Goal: Navigation & Orientation: Find specific page/section

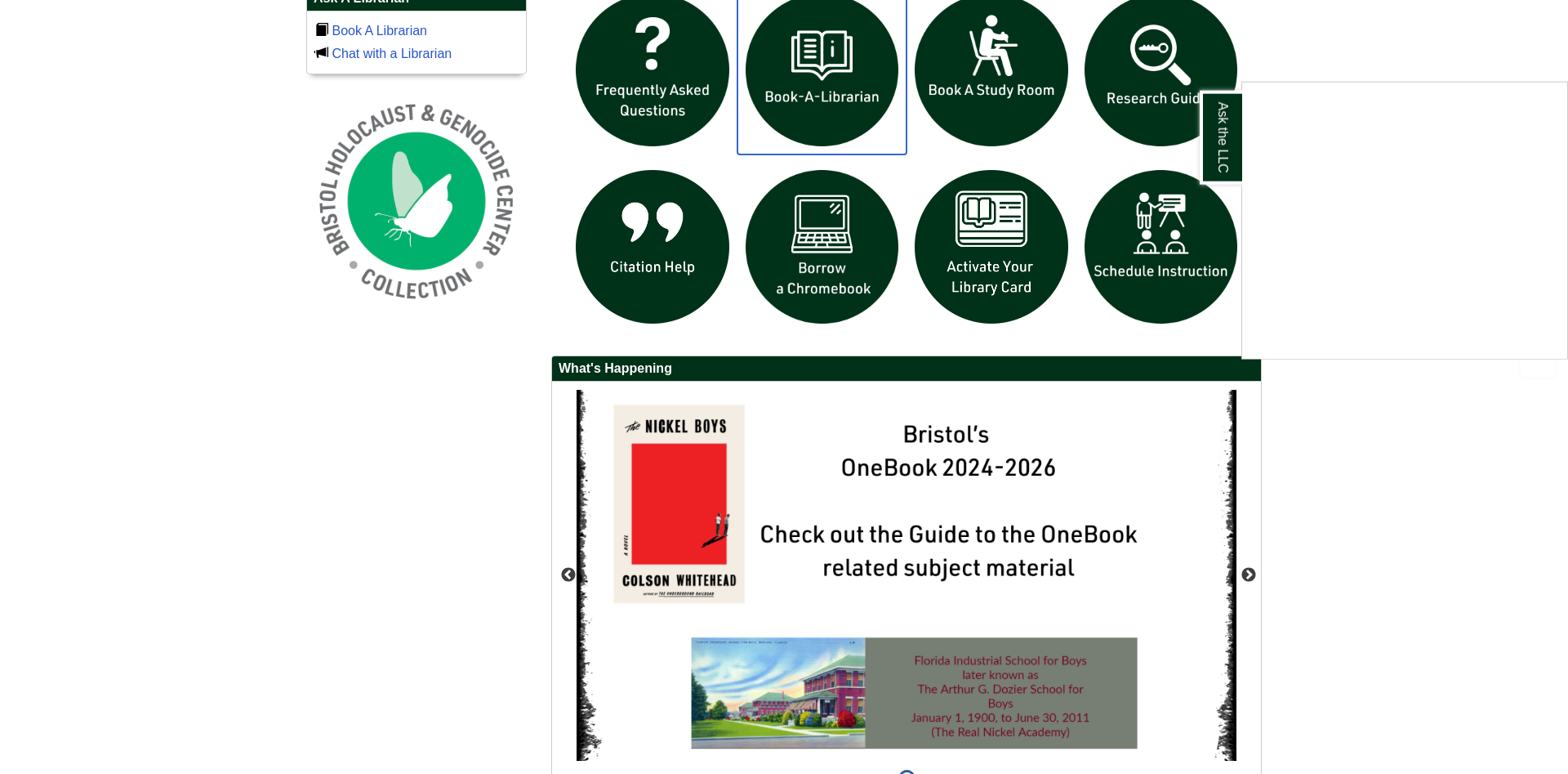
scroll to position [1314, 0]
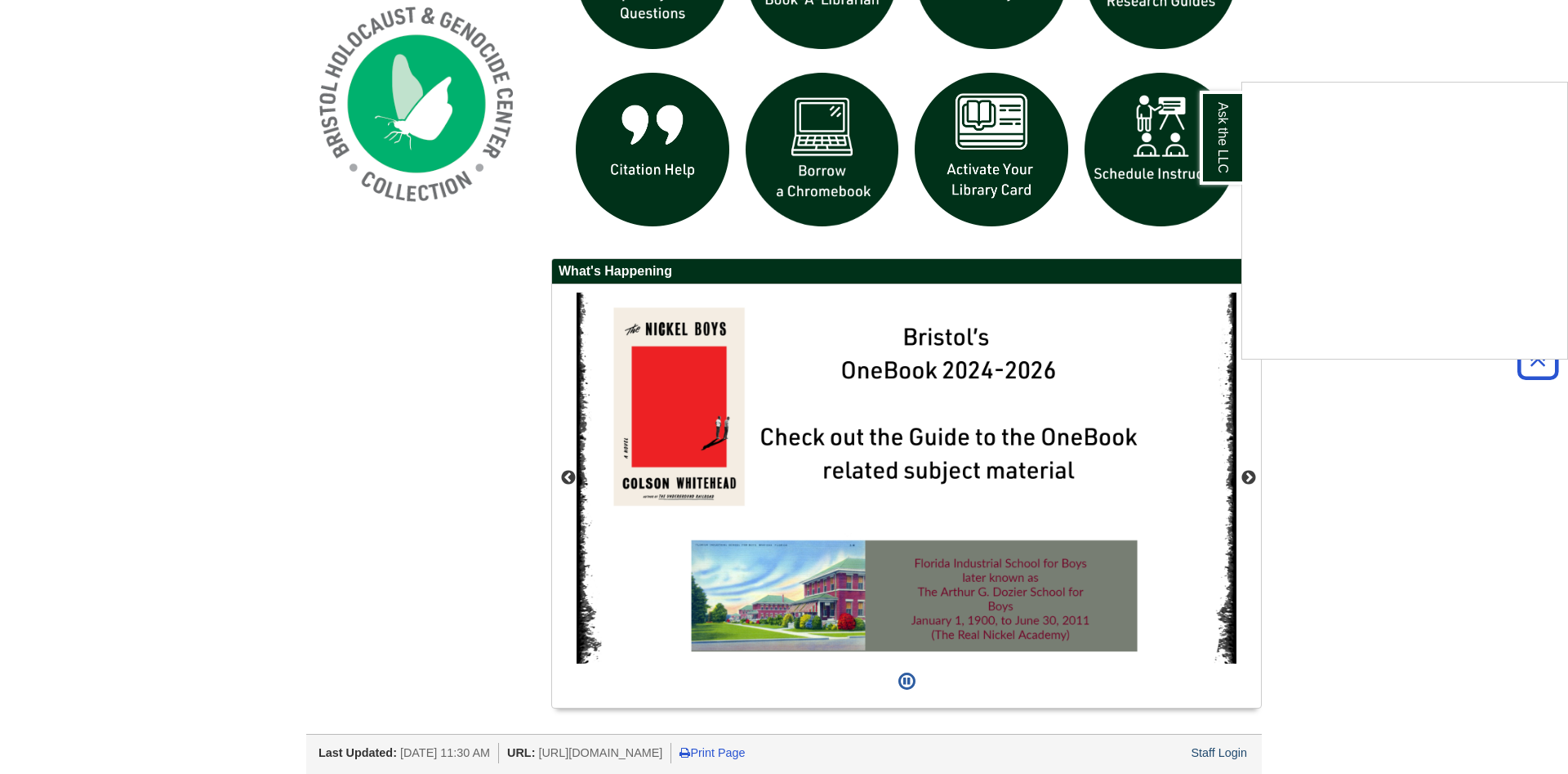
click at [1209, 758] on div "Ask the LLC" at bounding box center [784, 387] width 1568 height 774
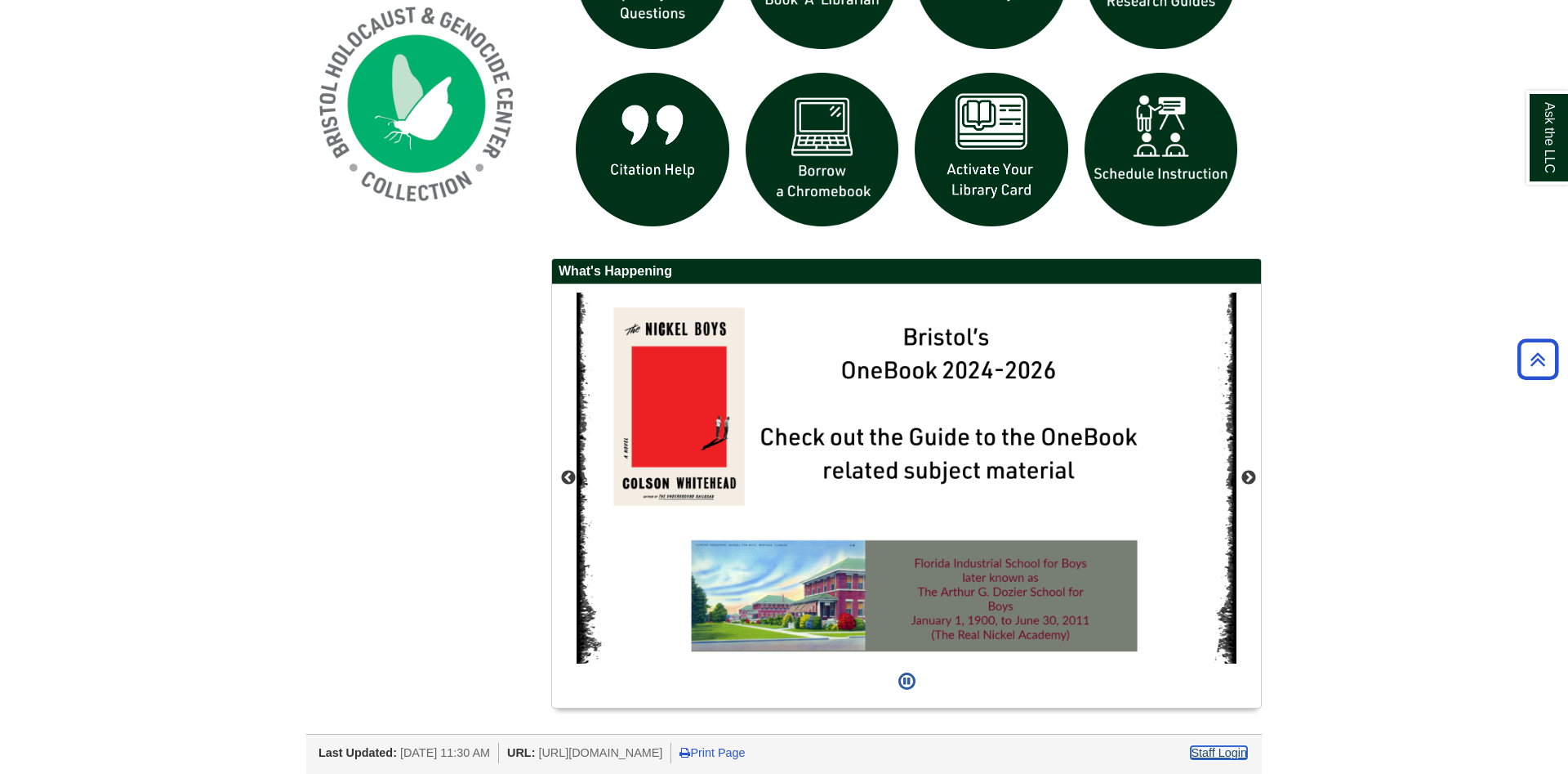
click at [1213, 752] on link "Staff Login" at bounding box center [1219, 752] width 57 height 13
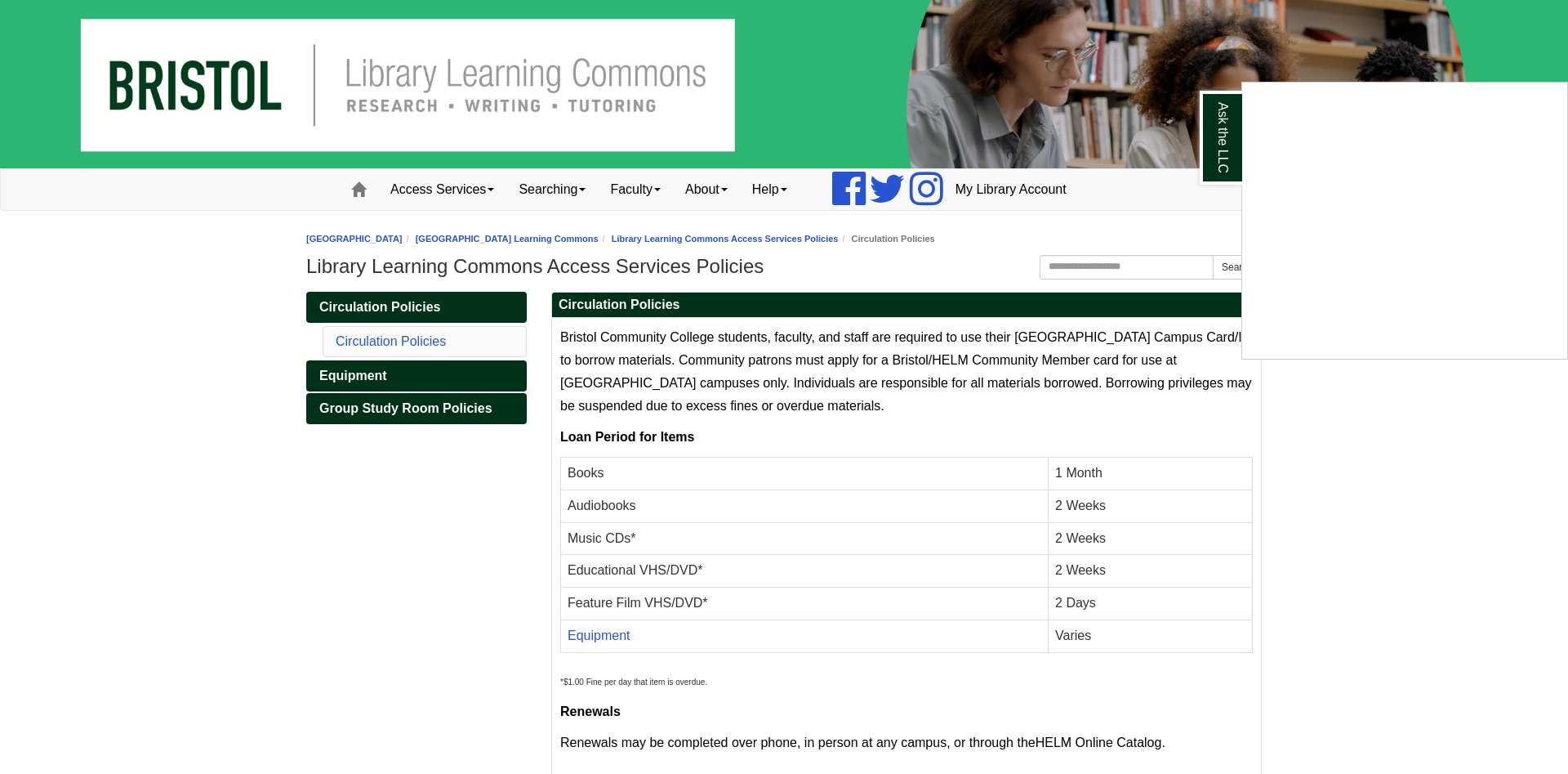
drag, startPoint x: 384, startPoint y: 93, endPoint x: 381, endPoint y: 202, distance: 109.0
click at [384, 95] on div "Ask the LLC" at bounding box center [784, 387] width 1568 height 774
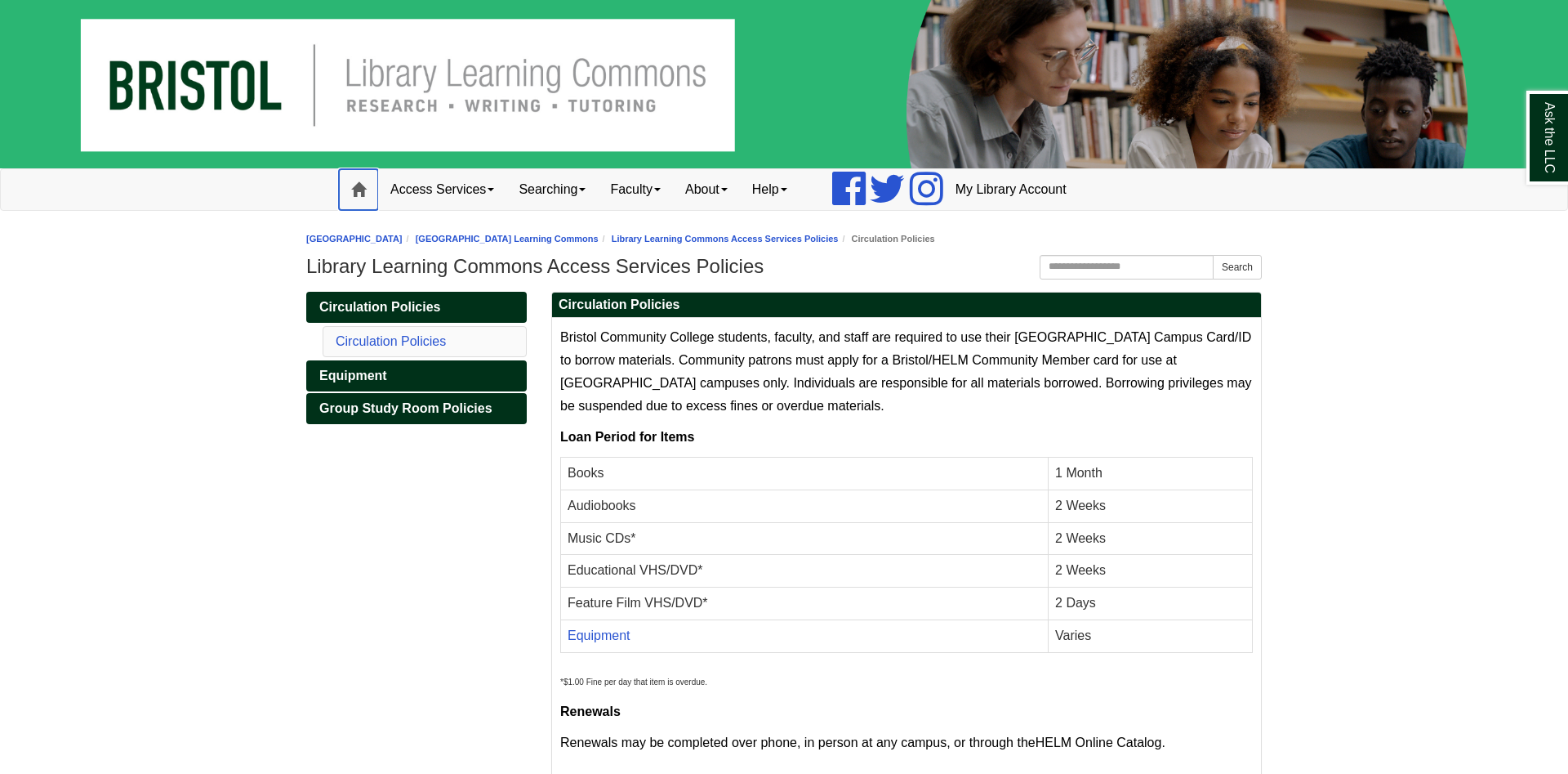
click at [373, 200] on link "Home" at bounding box center [359, 189] width 40 height 41
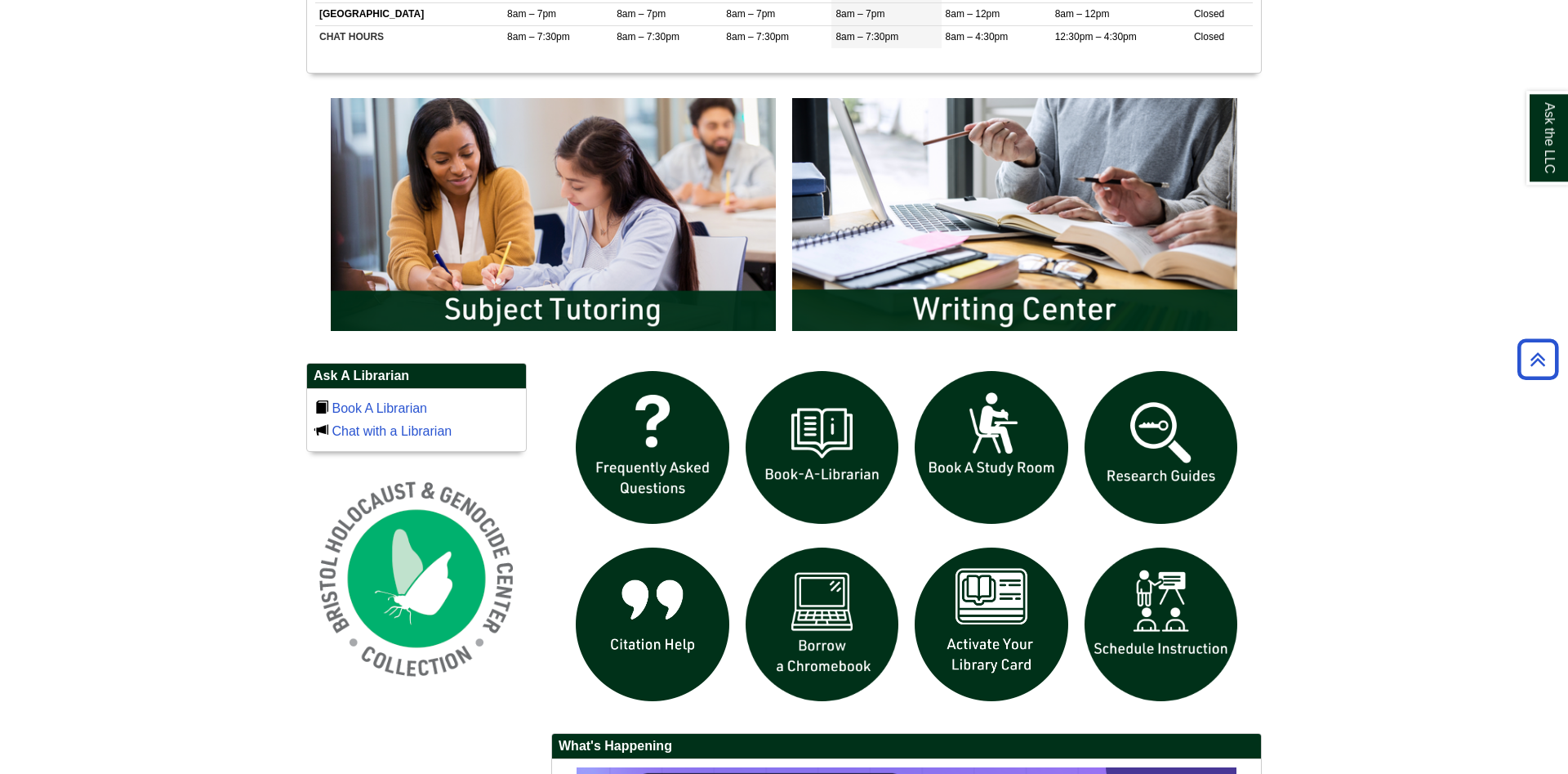
scroll to position [1000, 0]
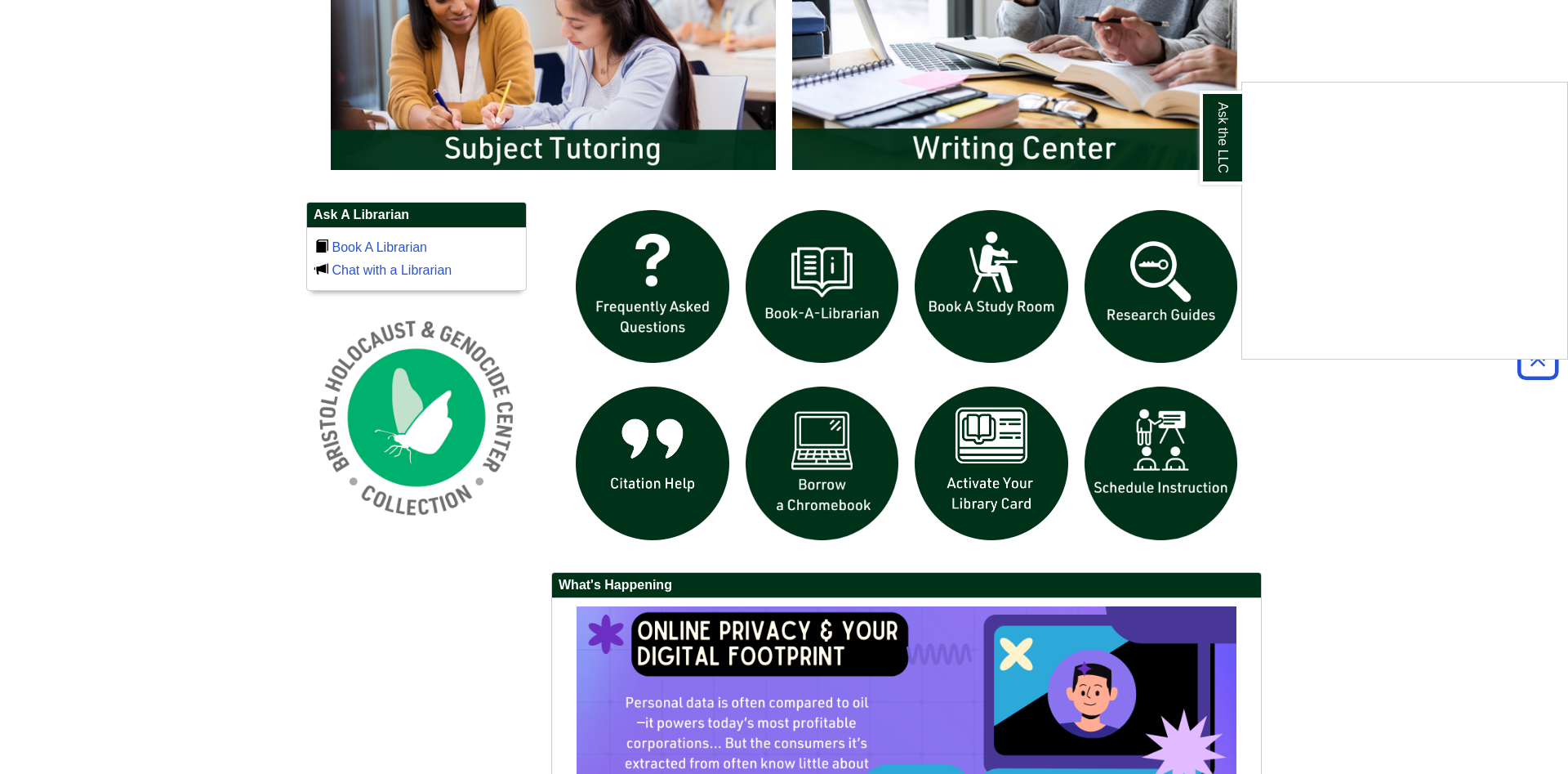
click at [0, 425] on div "Ask the LLC" at bounding box center [784, 387] width 1568 height 774
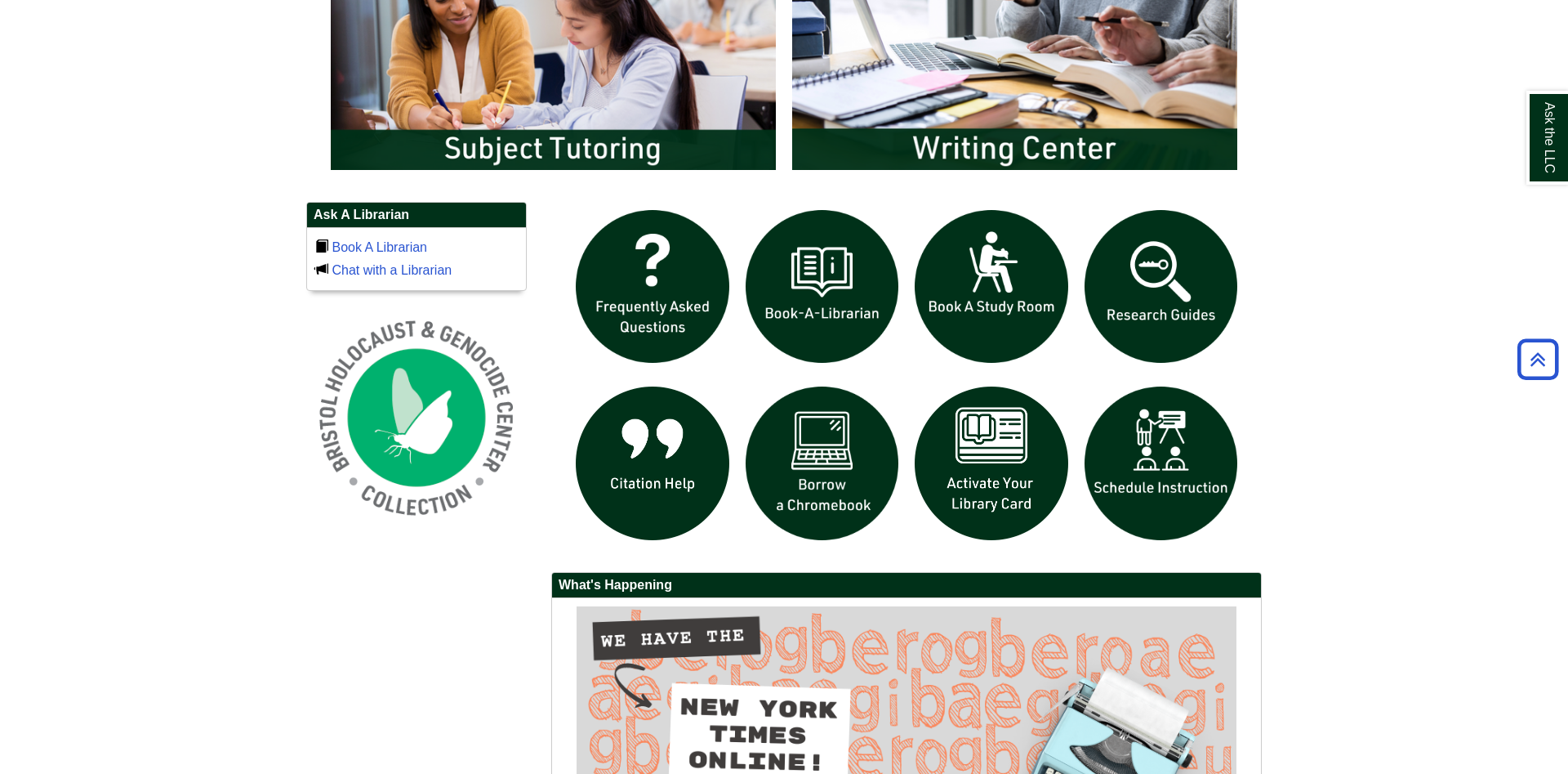
click at [151, 372] on body "Skip to Main Content Toggle navigation Home Access Services Access Services Pol…" at bounding box center [784, 44] width 1568 height 2090
